Goal: Task Accomplishment & Management: Manage account settings

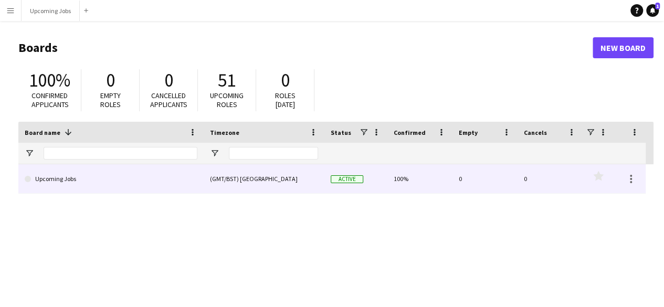
click at [46, 180] on link "Upcoming Jobs" at bounding box center [111, 178] width 173 height 29
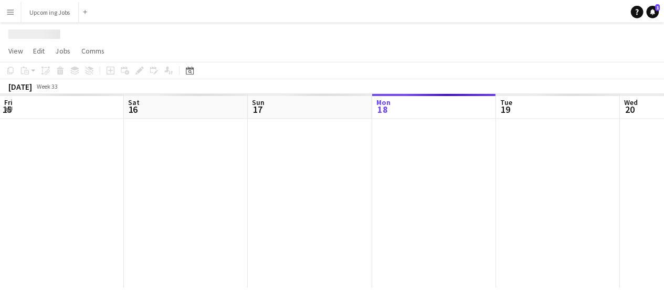
scroll to position [0, 251]
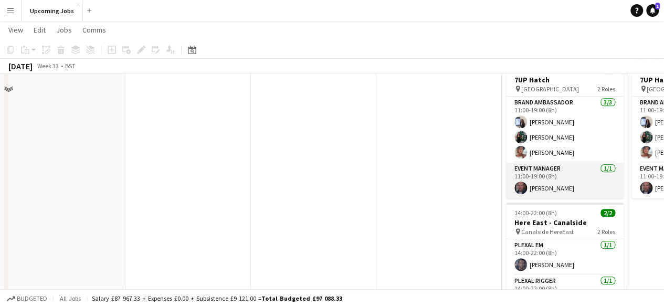
scroll to position [157, 0]
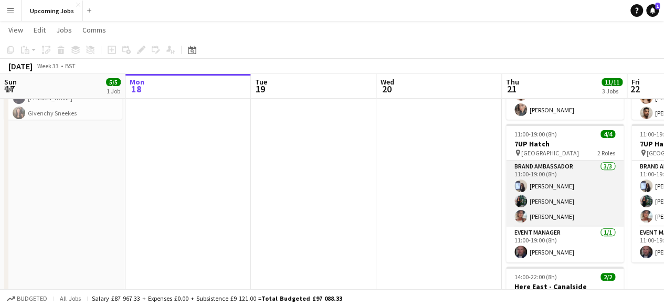
click at [569, 203] on app-card-role "Brand Ambassador [DATE] 11:00-19:00 (8h) [PERSON_NAME] [PERSON_NAME] [PERSON_NA…" at bounding box center [565, 194] width 118 height 66
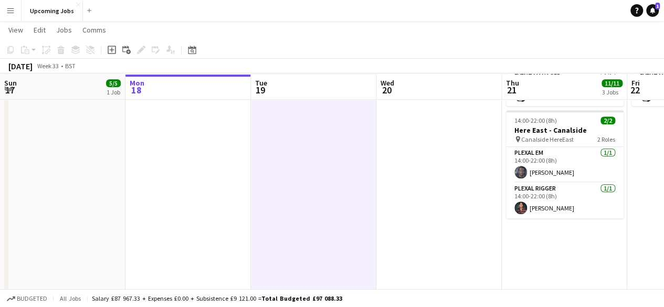
scroll to position [315, 0]
